Goal: Information Seeking & Learning: Stay updated

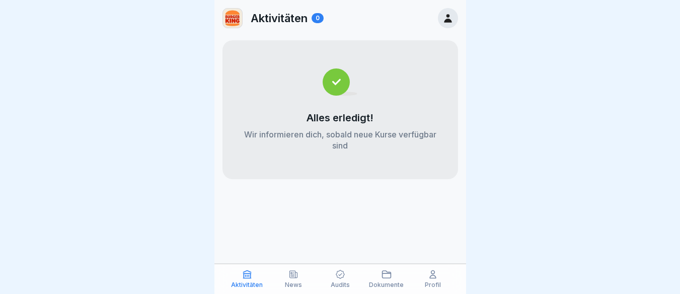
click at [290, 275] on icon at bounding box center [294, 274] width 8 height 7
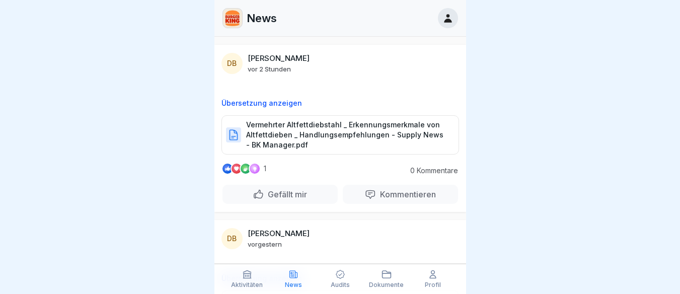
click at [309, 132] on p "Vermehrter Altfettdiebstahl _ Erkennungsmerkmale von Altfettdieben _ Handlungse…" at bounding box center [347, 135] width 202 height 30
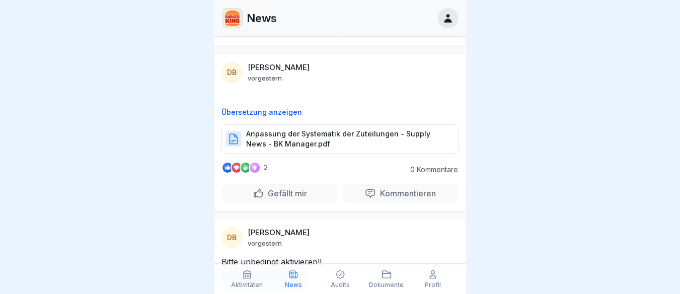
scroll to position [176, 0]
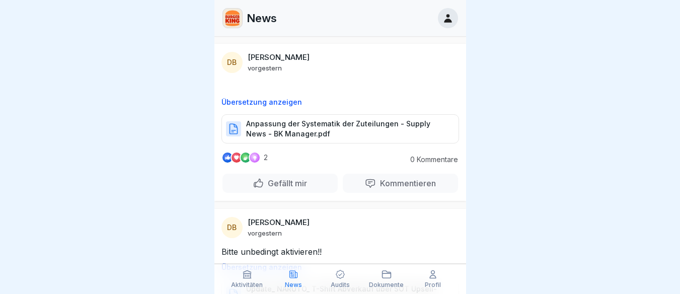
click at [282, 133] on p "Anpassung der Systematik der Zuteilungen - Supply News - BK Manager.pdf" at bounding box center [347, 129] width 202 height 20
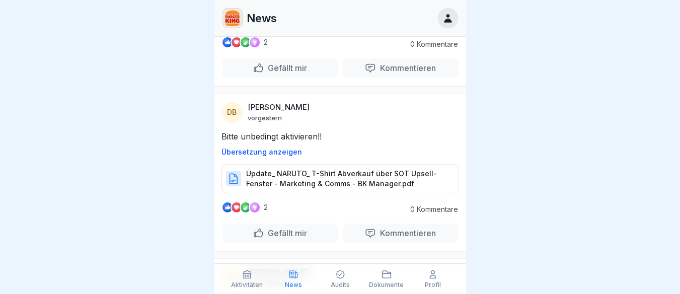
scroll to position [302, 0]
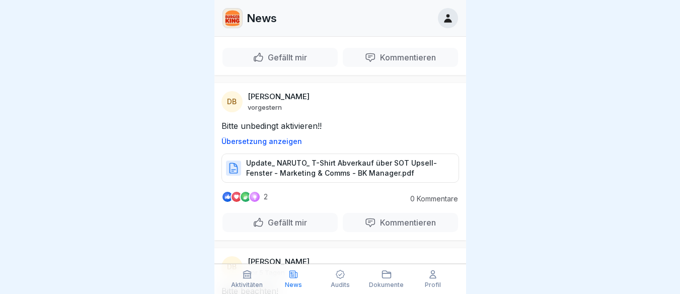
click at [292, 167] on p "Update_ NARUTO_ T-Shirt Abverkauf über SOT Upsell-Fenster - Marketing & Comms -…" at bounding box center [347, 168] width 202 height 20
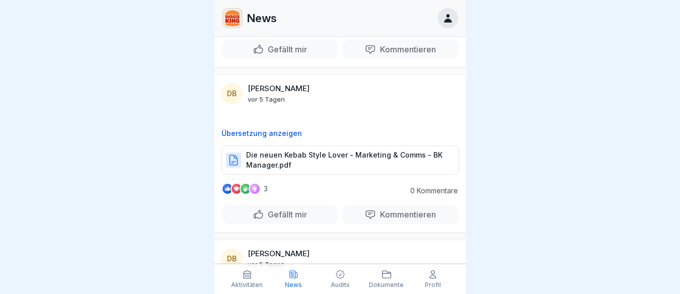
scroll to position [642, 0]
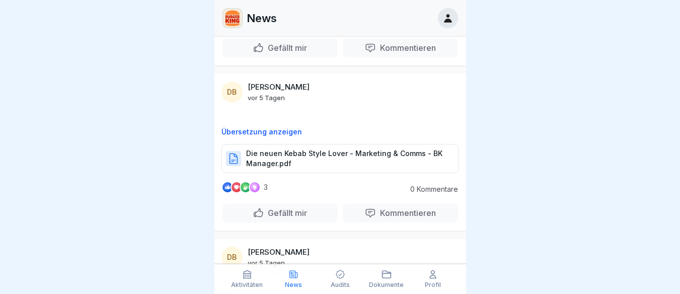
click at [254, 156] on p "Die neuen Kebab Style Lover - Marketing & Comms - BK Manager.pdf" at bounding box center [347, 159] width 202 height 20
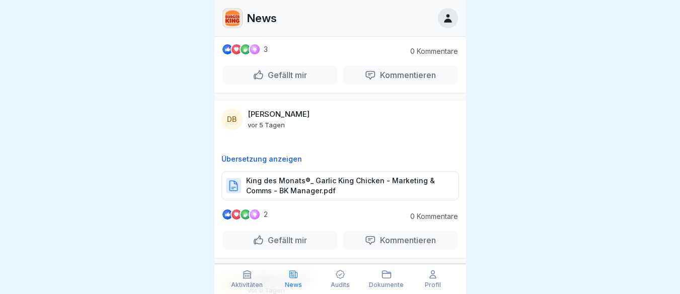
scroll to position [781, 0]
click at [316, 180] on p "King des Monats®_ Garlic King Chicken - Marketing & Comms - BK Manager.pdf" at bounding box center [347, 185] width 202 height 20
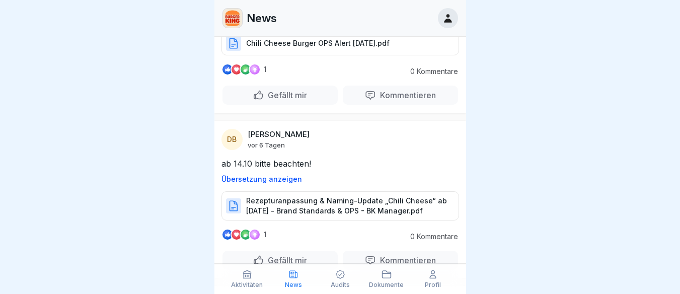
scroll to position [1083, 0]
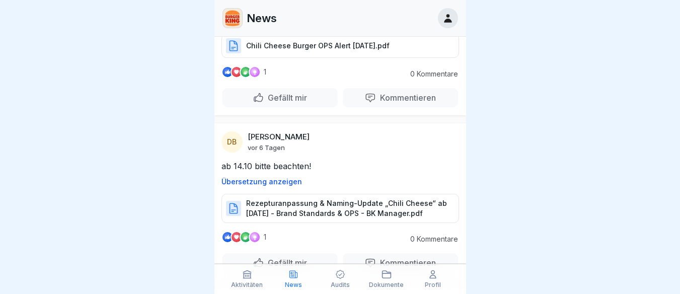
click at [298, 207] on p "Rezepturanpassung & Naming-Update „Chili Cheese“ ab [DATE] - Brand Standards & …" at bounding box center [347, 208] width 202 height 20
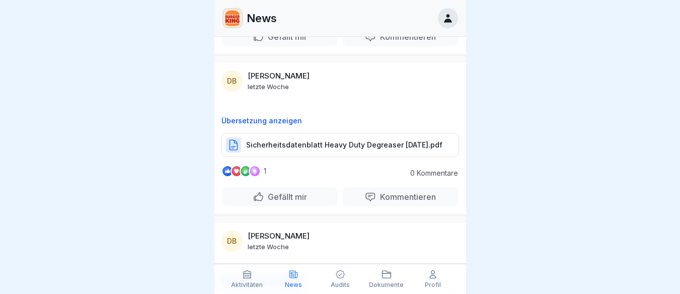
scroll to position [1309, 0]
